Goal: Task Accomplishment & Management: Use online tool/utility

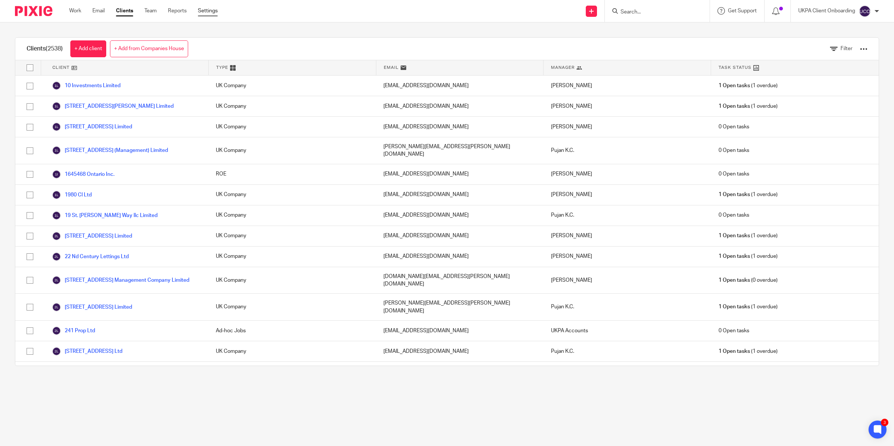
click at [208, 12] on link "Settings" at bounding box center [208, 10] width 20 height 7
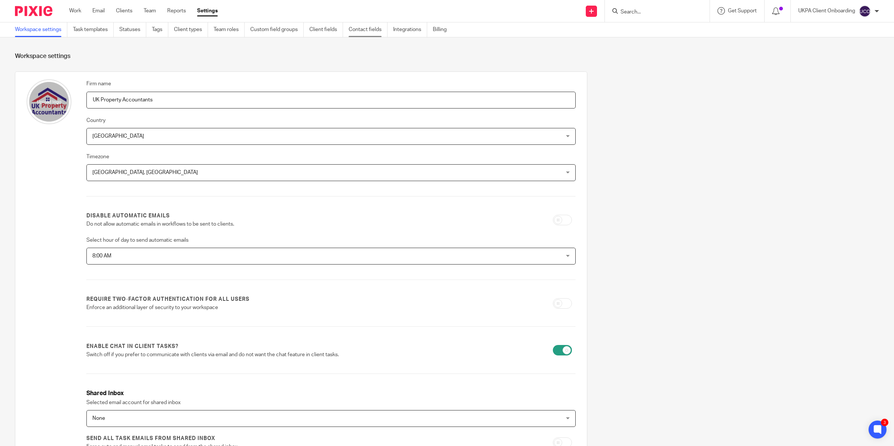
click at [368, 31] on link "Contact fields" at bounding box center [368, 29] width 39 height 15
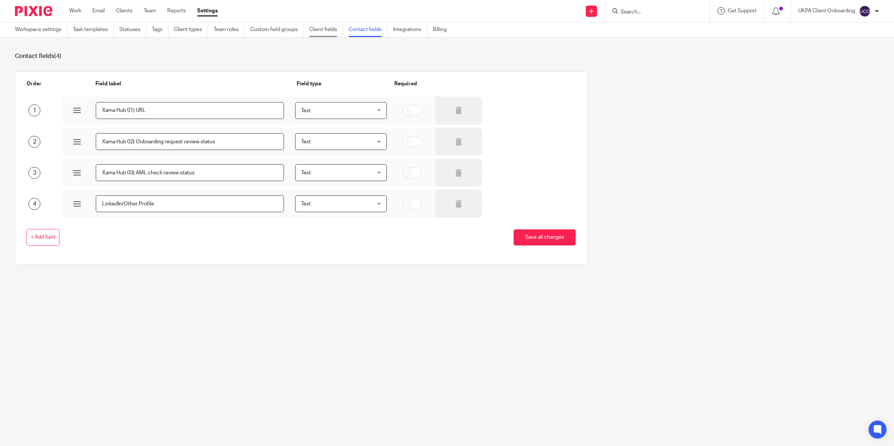
click at [330, 29] on link "Client fields" at bounding box center [326, 29] width 34 height 15
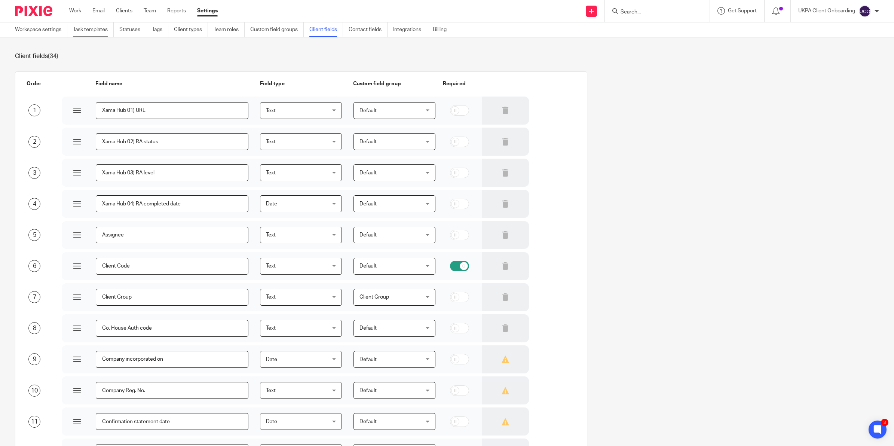
click at [96, 31] on link "Task templates" at bounding box center [93, 29] width 41 height 15
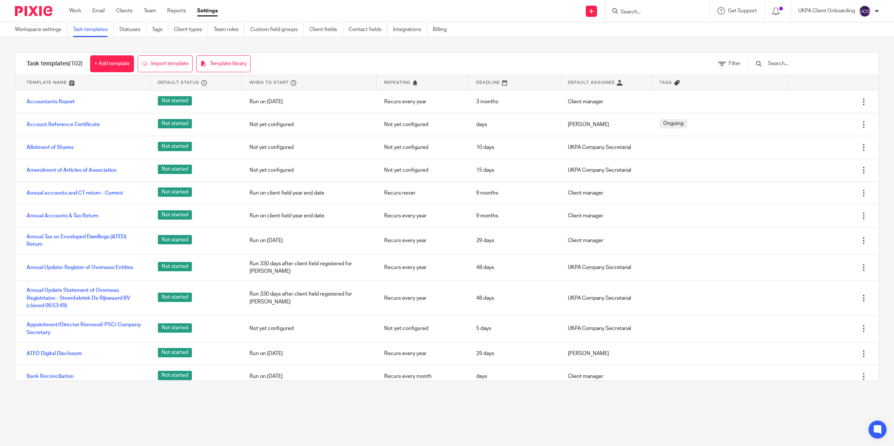
click at [660, 4] on div at bounding box center [657, 11] width 105 height 22
click at [650, 9] on input "Search" at bounding box center [653, 12] width 67 height 7
type input "[PERSON_NAME]"
click at [661, 34] on link at bounding box center [683, 35] width 130 height 23
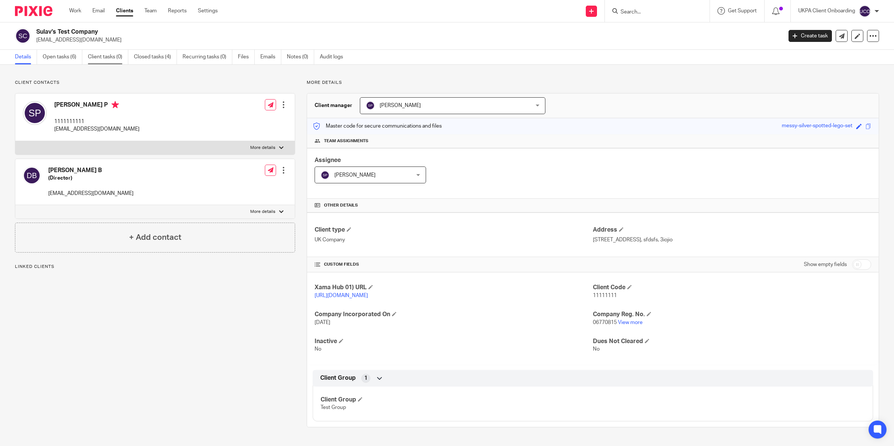
click at [105, 57] on link "Client tasks (0)" at bounding box center [108, 57] width 40 height 15
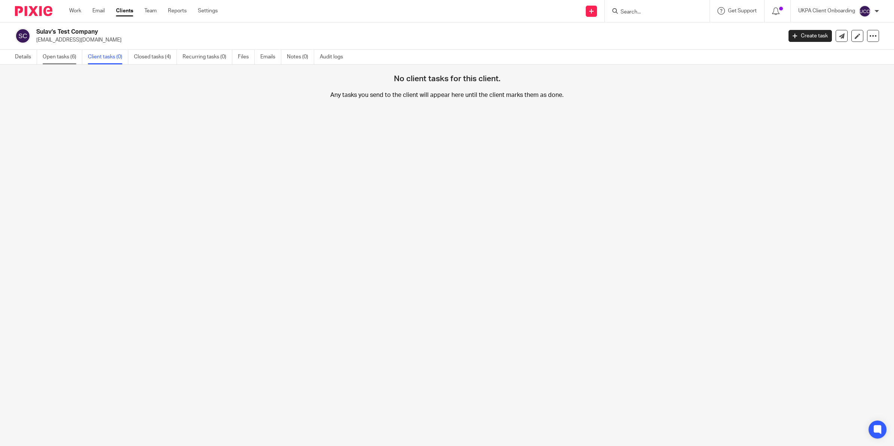
click at [47, 59] on link "Open tasks (6)" at bounding box center [63, 57] width 40 height 15
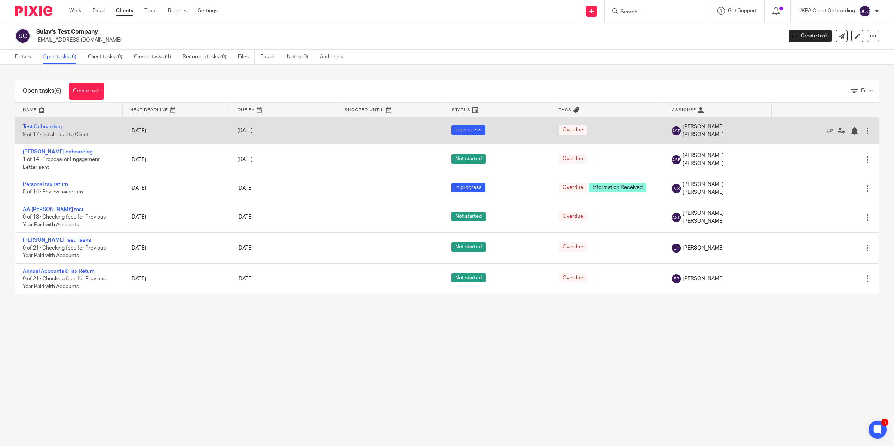
click at [40, 129] on td "Test Onboarding 9 of 17 · Initial Email to Client" at bounding box center [68, 130] width 107 height 27
click at [42, 125] on link "Test Onboarding" at bounding box center [42, 126] width 39 height 5
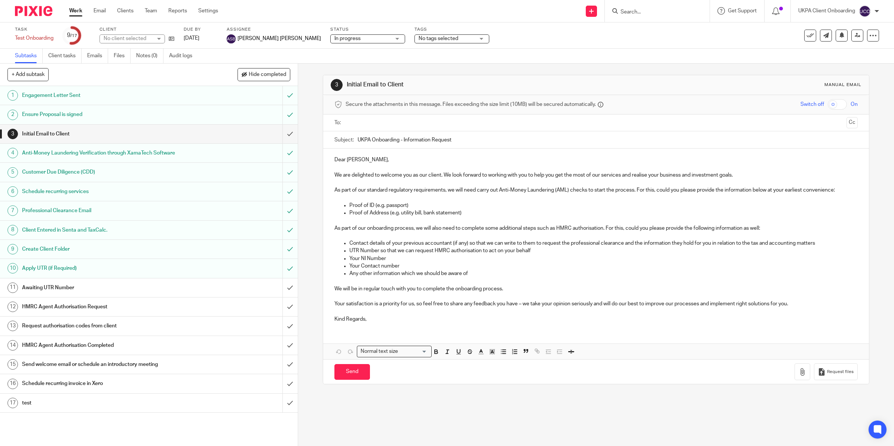
click at [421, 166] on p at bounding box center [595, 166] width 523 height 7
click at [38, 73] on button "+ Add subtask" at bounding box center [27, 74] width 41 height 13
click at [131, 75] on input "text" at bounding box center [121, 74] width 229 height 13
type input "Email"
click at [275, 77] on p "+ Add" at bounding box center [280, 74] width 22 height 13
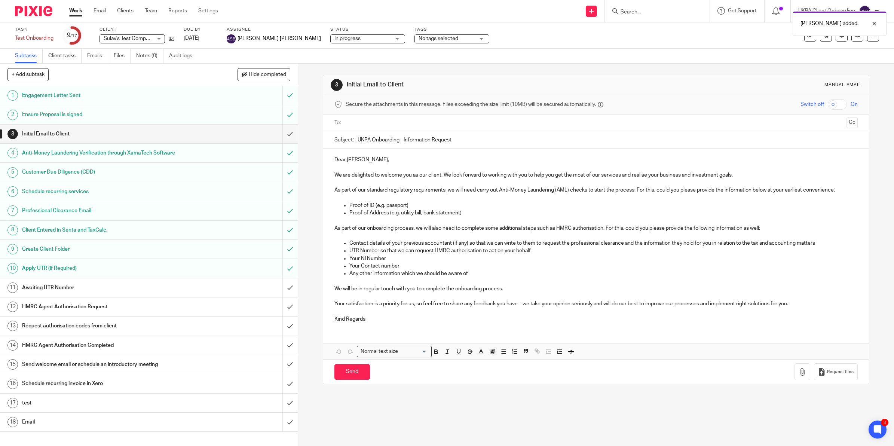
click at [42, 425] on h1 "Email" at bounding box center [106, 421] width 169 height 11
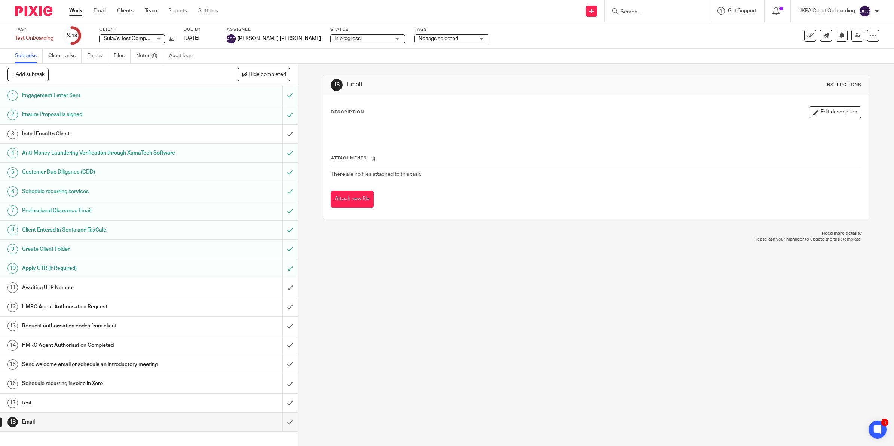
click at [77, 292] on h1 "Awaiting UTR Number" at bounding box center [106, 287] width 169 height 11
click at [92, 307] on h1 "HMRC Agent Authorisation Request" at bounding box center [106, 306] width 169 height 11
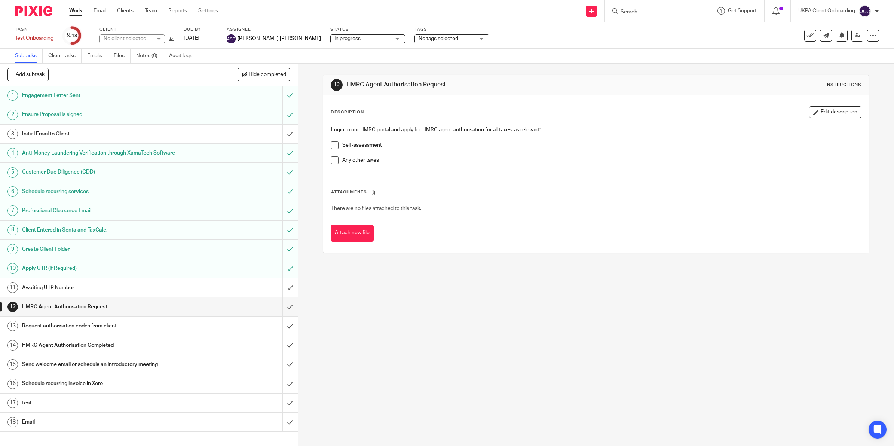
click at [100, 339] on link "14 HMRC Agent Authorisation Completed" at bounding box center [141, 345] width 282 height 19
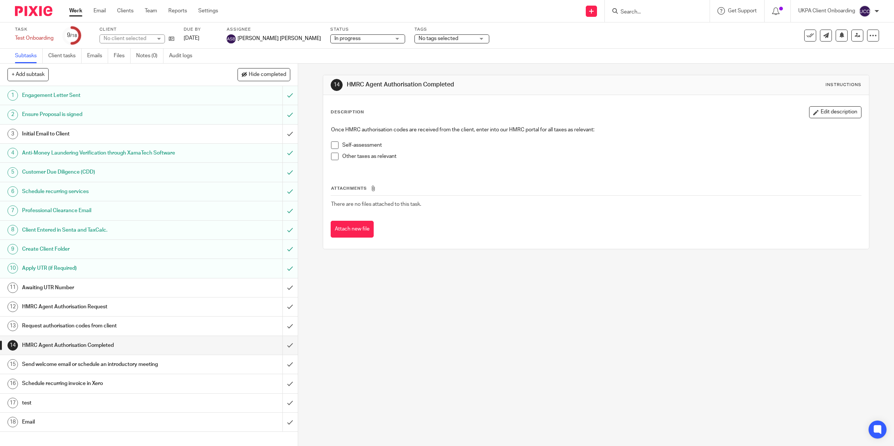
click at [101, 363] on h1 "Send welcome email or schedule an introductory meeting" at bounding box center [106, 364] width 169 height 11
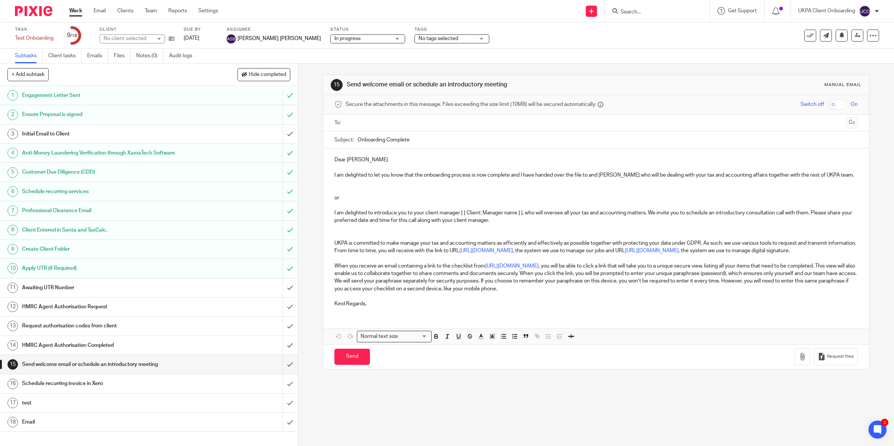
click at [400, 337] on input "Search for option" at bounding box center [413, 337] width 27 height 8
click at [400, 337] on input "Search for option" at bounding box center [392, 337] width 69 height 8
click at [376, 181] on p at bounding box center [595, 182] width 523 height 7
click at [373, 158] on p "Dear [PERSON_NAME]" at bounding box center [595, 159] width 523 height 7
drag, startPoint x: 519, startPoint y: 211, endPoint x: 458, endPoint y: 213, distance: 60.7
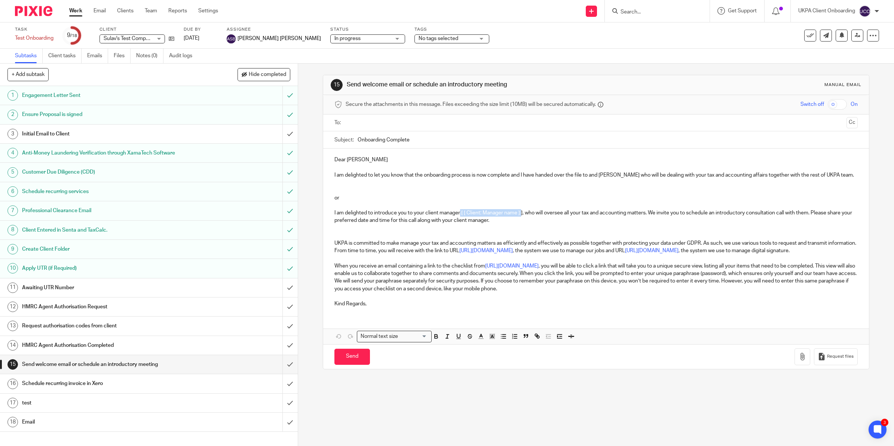
click at [458, 213] on p "I am delighted to introduce you to your client manager [ [ Client: Manager name…" at bounding box center [595, 216] width 523 height 15
click at [484, 219] on p "I am delighted to introduce you to your client manager [ [ Client: Manager name…" at bounding box center [595, 216] width 523 height 15
click at [201, 9] on link "Settings" at bounding box center [208, 10] width 20 height 7
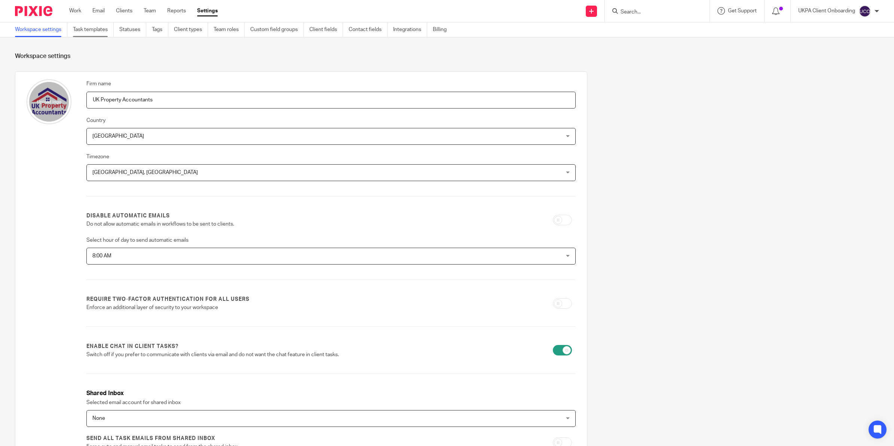
click at [81, 28] on link "Task templates" at bounding box center [93, 29] width 41 height 15
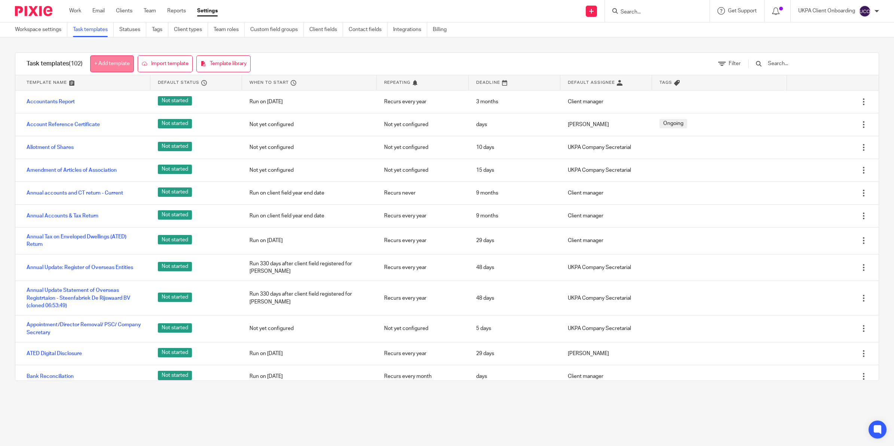
click at [117, 59] on link "+ Add template" at bounding box center [112, 63] width 44 height 17
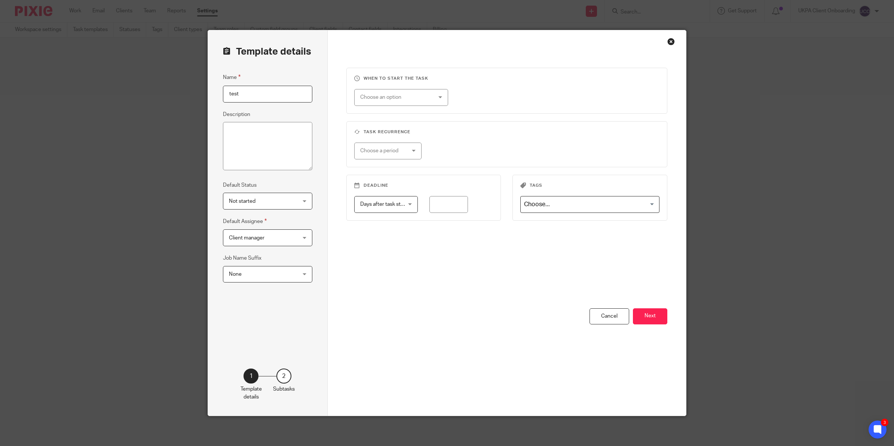
type input "test"
click at [568, 107] on fieldset "When to start the task Choose an option On date Week day Month day On client da…" at bounding box center [506, 91] width 321 height 46
click at [419, 102] on div "Choose an option" at bounding box center [395, 97] width 70 height 16
click at [499, 110] on fieldset "When to start the task Choose an option On date Week day Month day On client da…" at bounding box center [506, 91] width 321 height 46
click at [644, 315] on button "Next" at bounding box center [650, 316] width 34 height 16
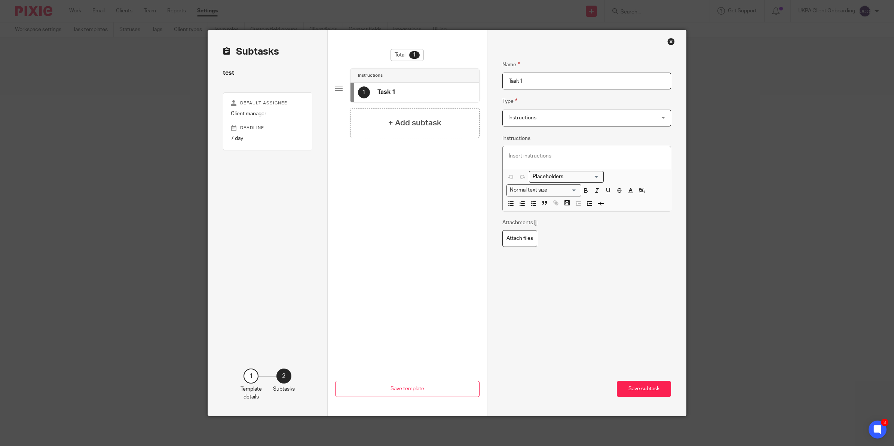
click at [556, 178] on input "Search for option" at bounding box center [564, 177] width 69 height 8
click at [546, 174] on input "Search for option" at bounding box center [564, 177] width 69 height 8
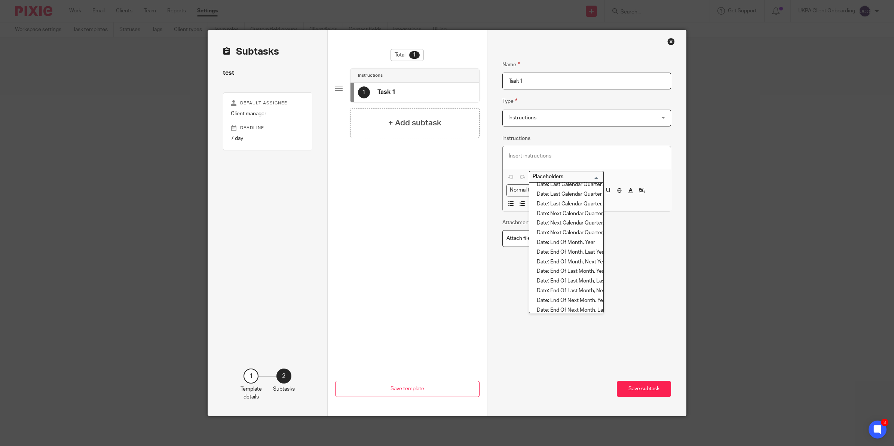
scroll to position [874, 0]
click at [566, 292] on li "Date: Last tax year" at bounding box center [566, 297] width 74 height 10
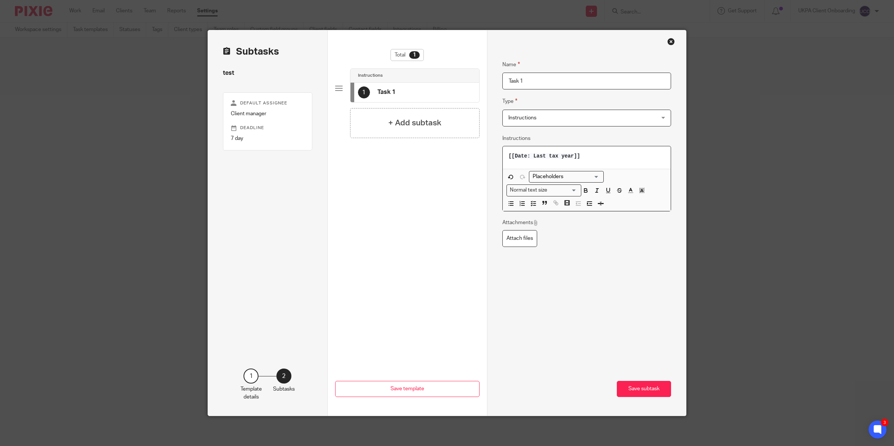
drag, startPoint x: 585, startPoint y: 156, endPoint x: 499, endPoint y: 156, distance: 85.3
click at [509, 156] on p "[[Date: Last tax year]]" at bounding box center [587, 155] width 156 height 7
click at [547, 178] on input "Search for option" at bounding box center [564, 177] width 69 height 8
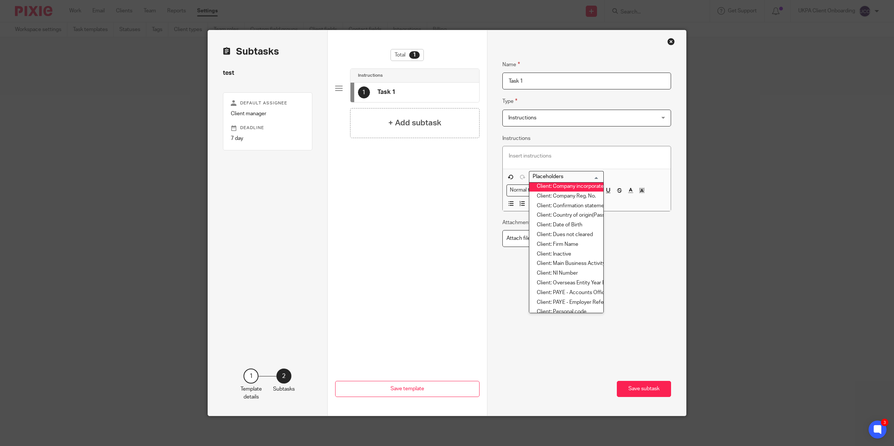
scroll to position [266, 0]
